Goal: Information Seeking & Learning: Learn about a topic

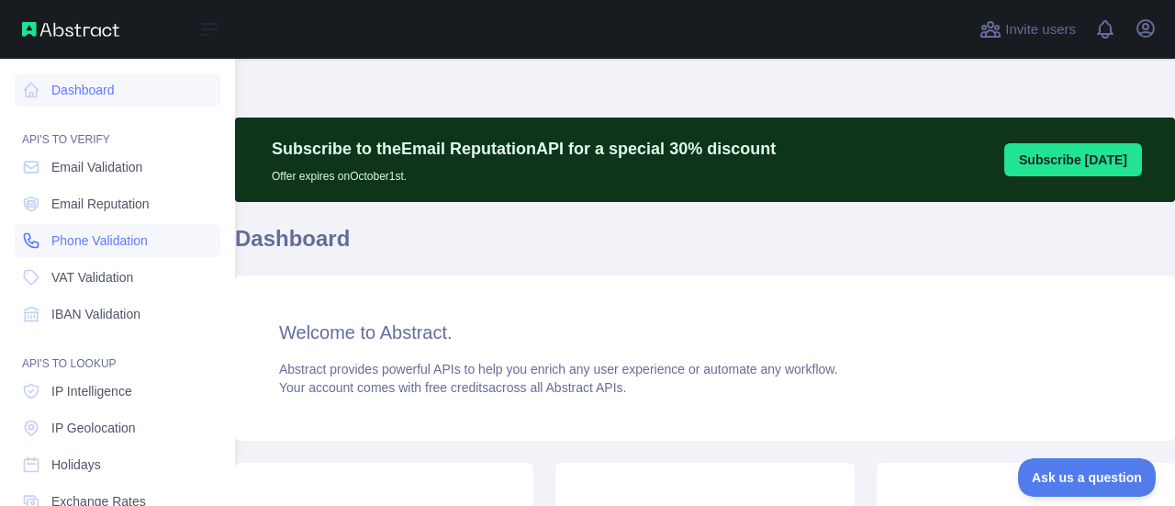
click at [109, 236] on span "Phone Validation" at bounding box center [99, 240] width 96 height 18
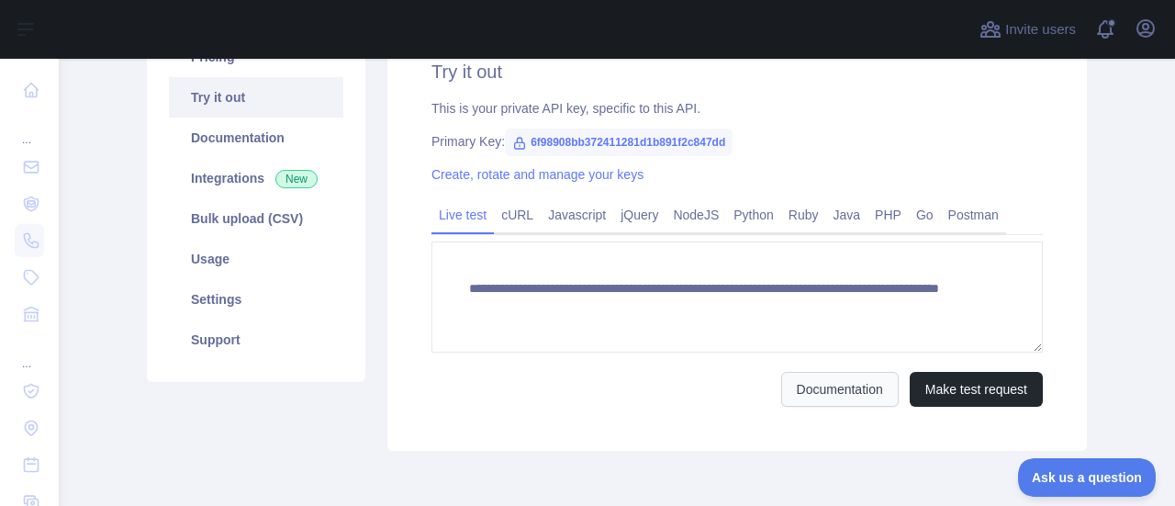
scroll to position [161, 0]
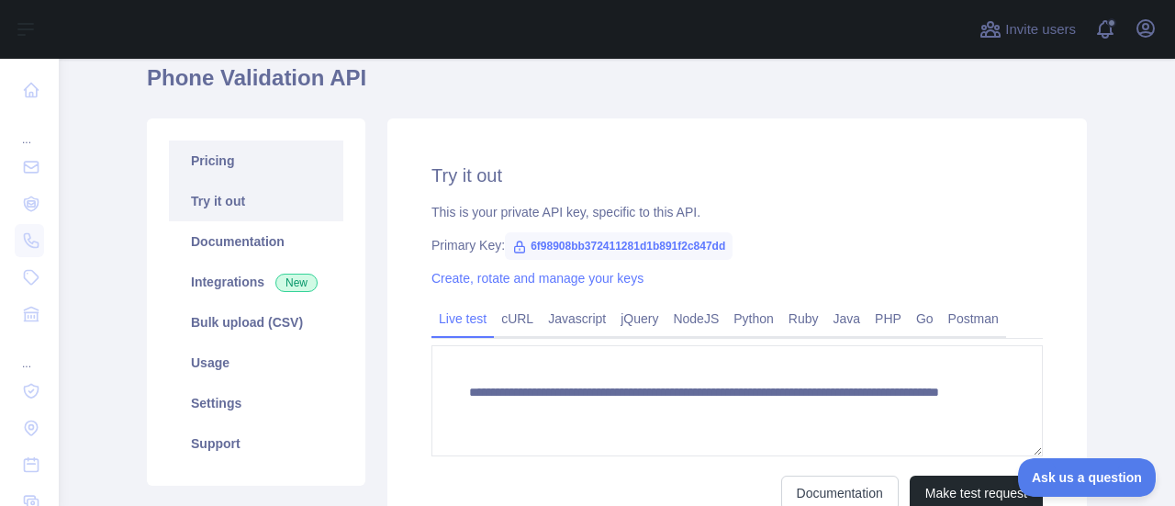
click at [281, 163] on link "Pricing" at bounding box center [256, 161] width 174 height 40
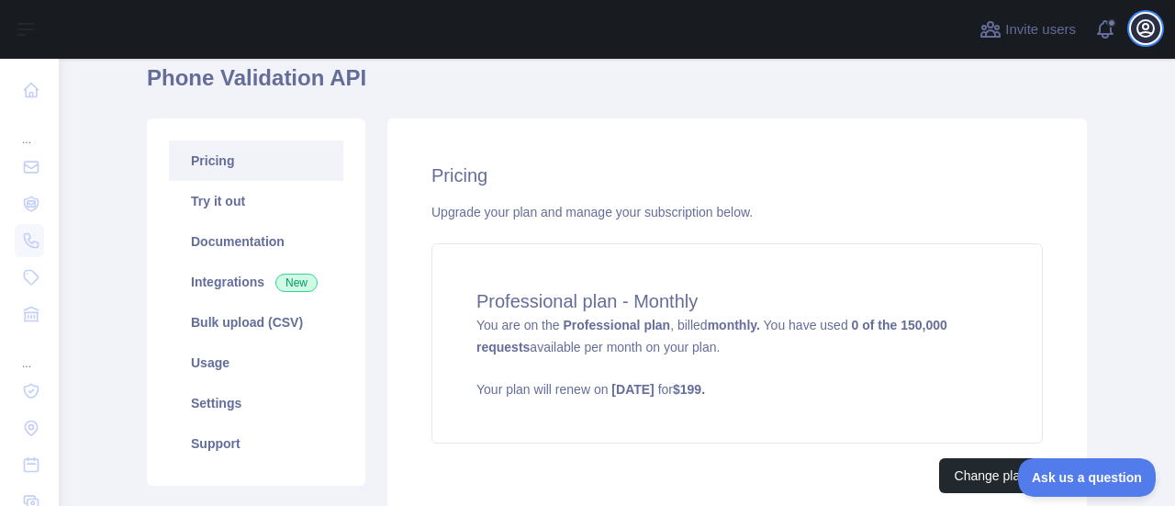
click at [1146, 34] on icon "button" at bounding box center [1146, 28] width 22 height 22
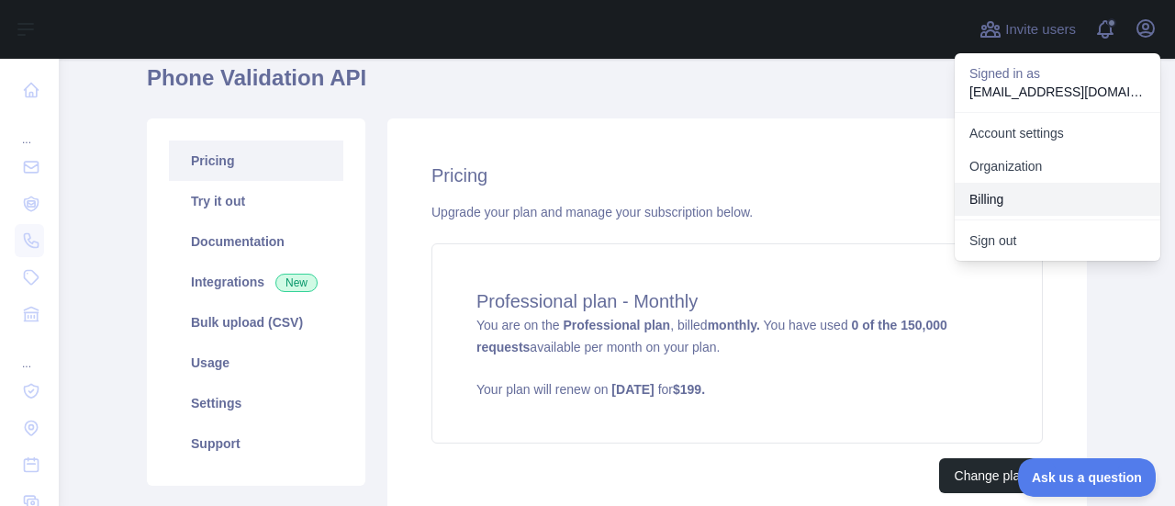
click at [1003, 198] on button "Billing" at bounding box center [1058, 199] width 206 height 33
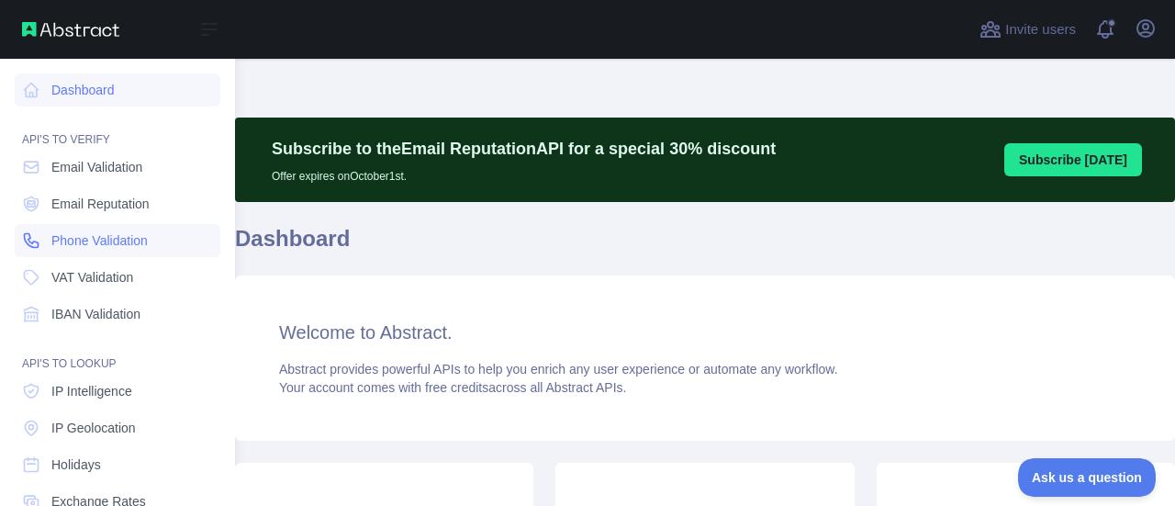
click at [78, 241] on span "Phone Validation" at bounding box center [99, 240] width 96 height 18
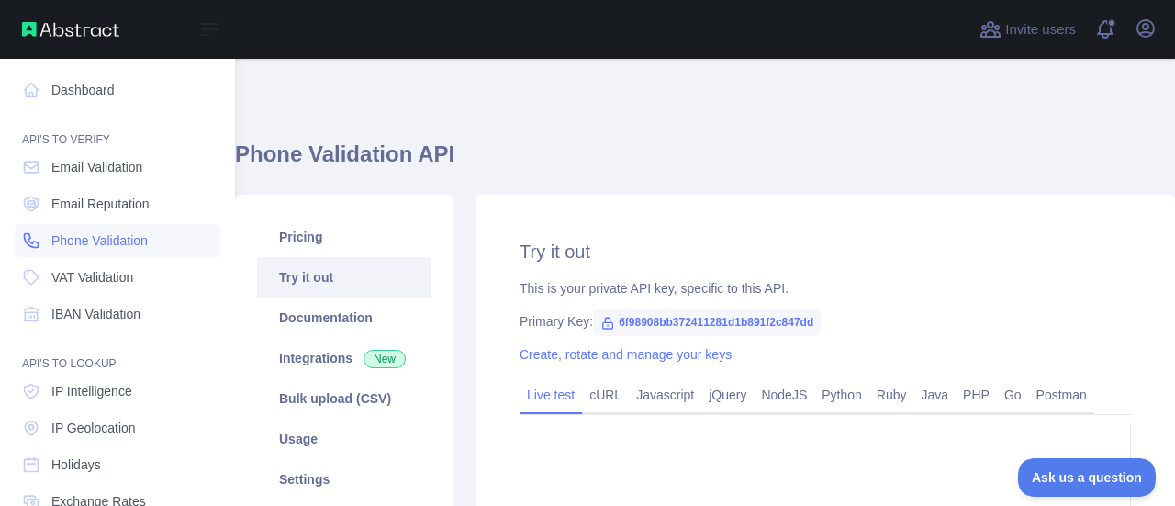
type textarea "**********"
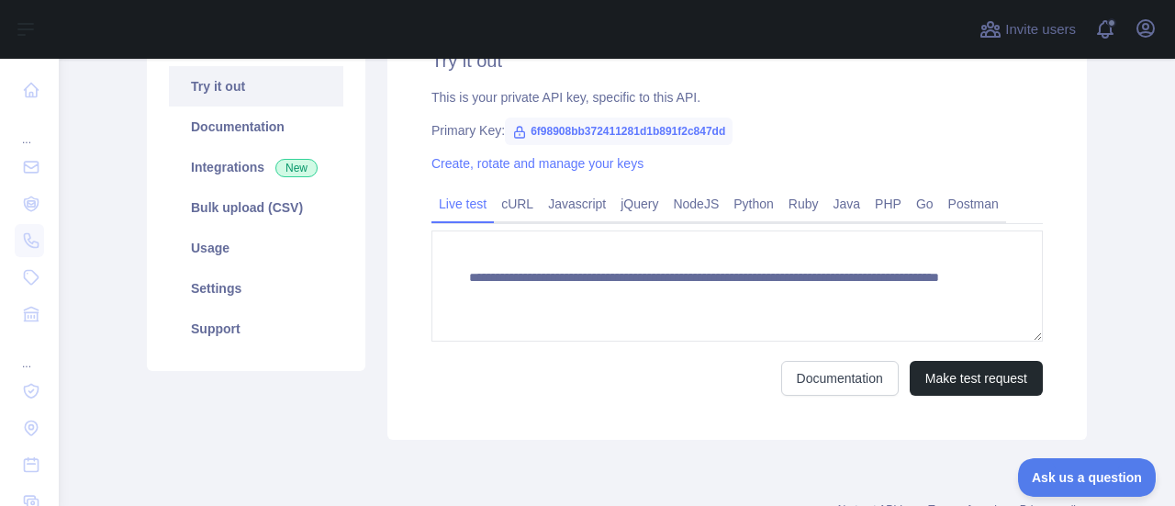
scroll to position [92, 0]
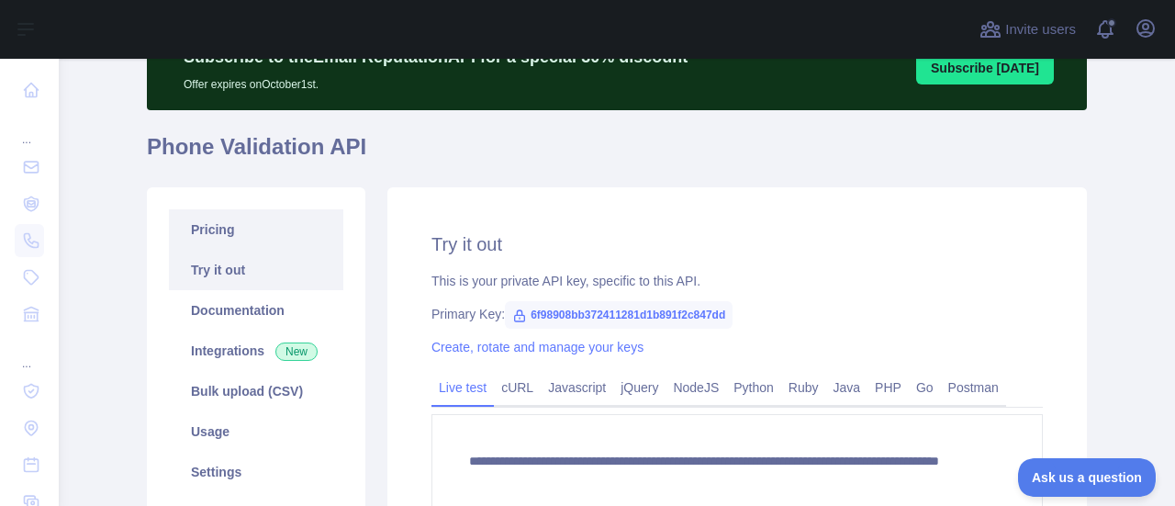
click at [204, 241] on link "Pricing" at bounding box center [256, 229] width 174 height 40
